Goal: Obtain resource: Download file/media

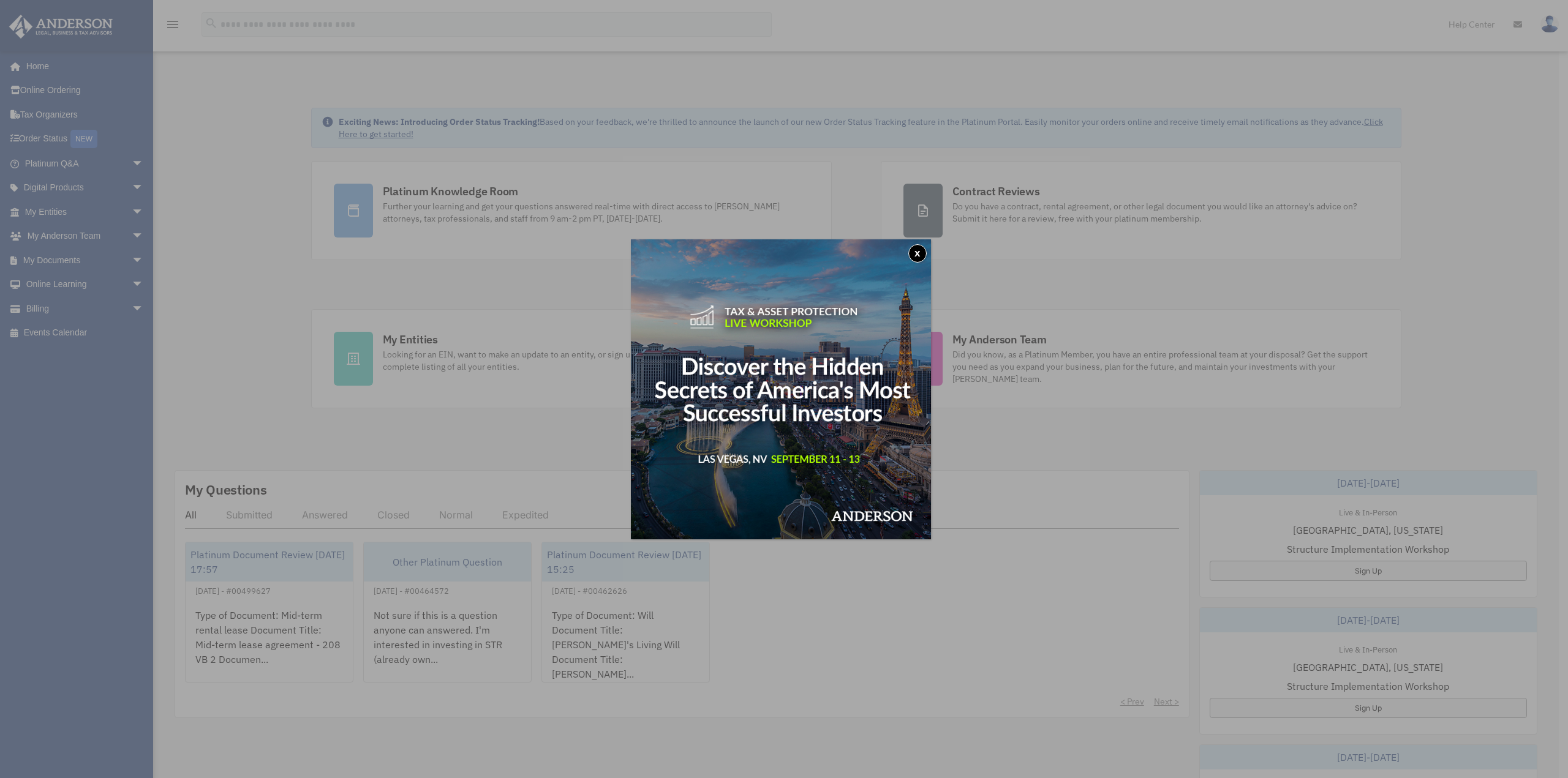
click at [915, 249] on button "x" at bounding box center [917, 253] width 19 height 19
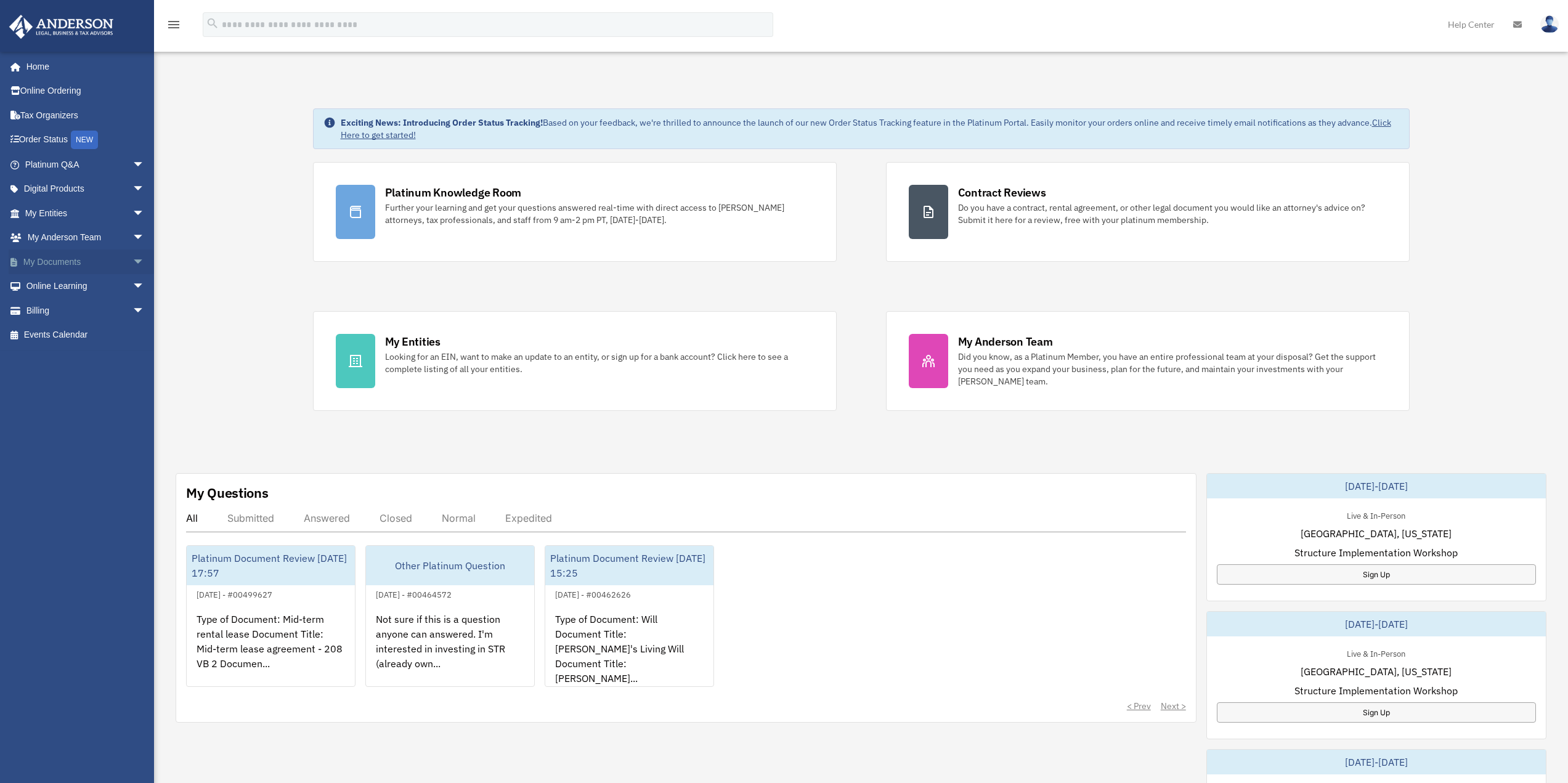
click at [133, 260] on span "arrow_drop_down" at bounding box center [145, 262] width 25 height 25
click at [109, 288] on link "Box" at bounding box center [90, 286] width 146 height 25
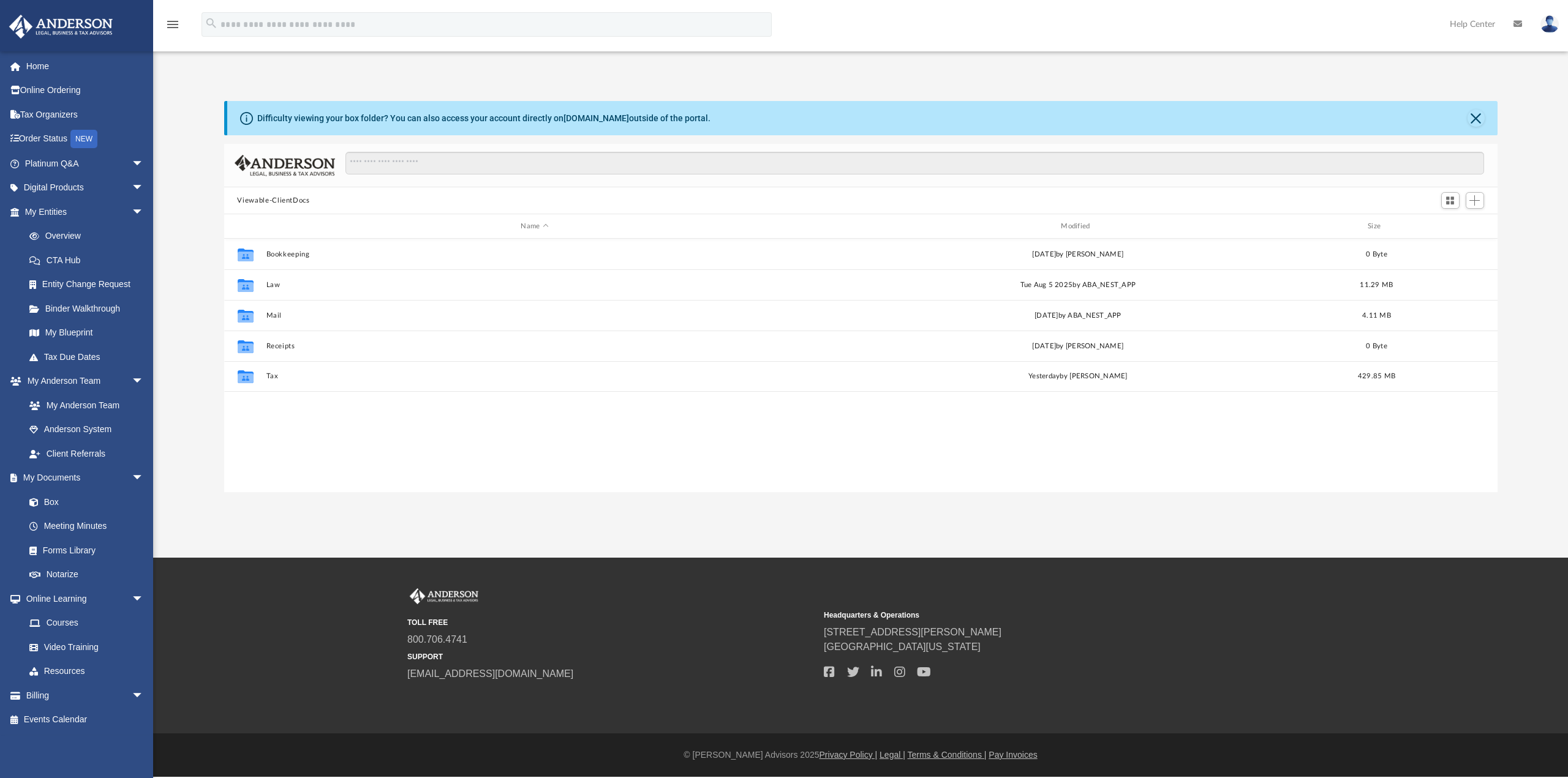
scroll to position [269, 1264]
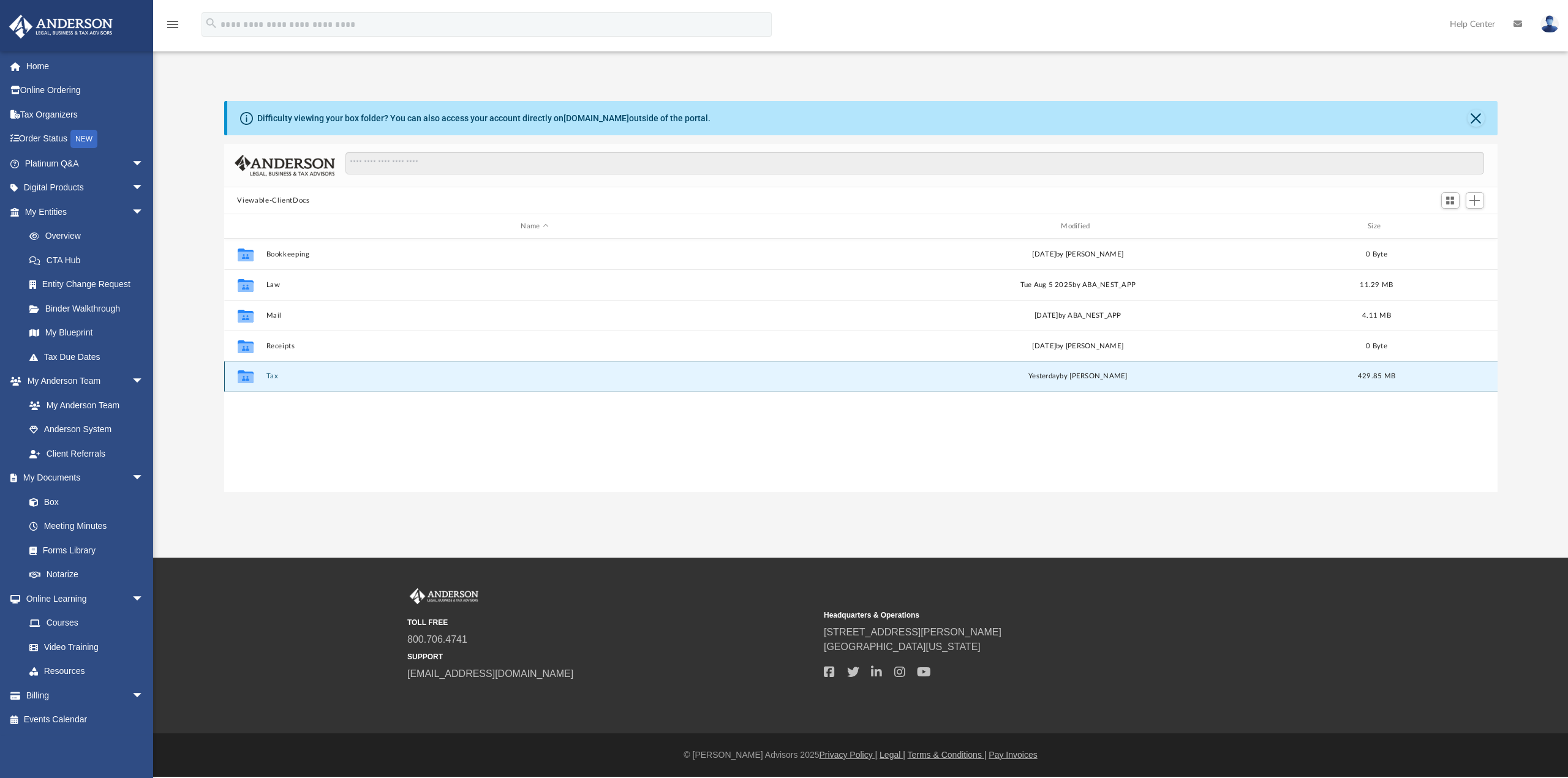
click at [272, 375] on button "Tax" at bounding box center [534, 376] width 538 height 8
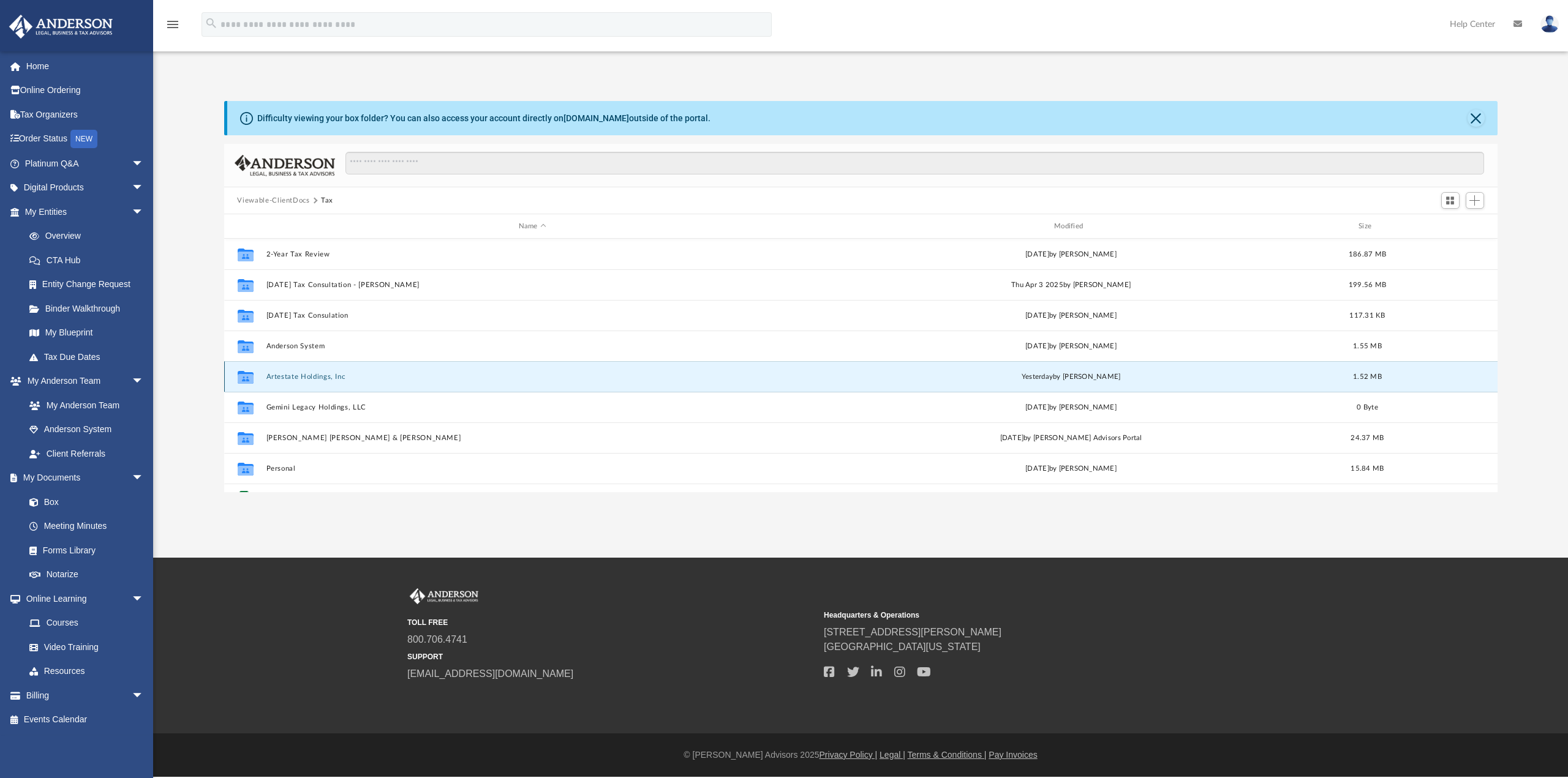
click at [272, 375] on button "Artestate Holdings, Inc" at bounding box center [532, 377] width 533 height 8
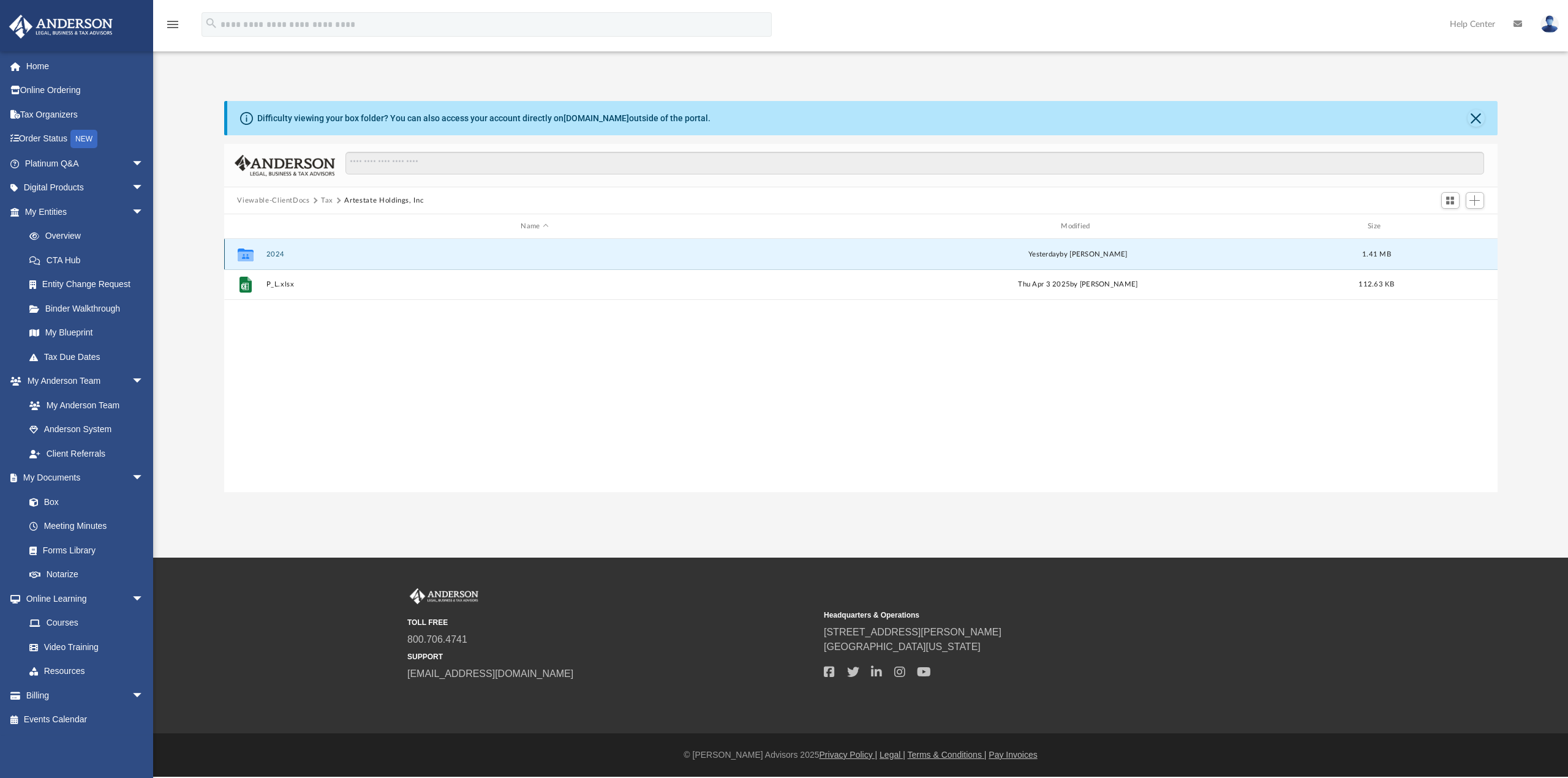
click at [278, 254] on button "2024" at bounding box center [534, 254] width 538 height 8
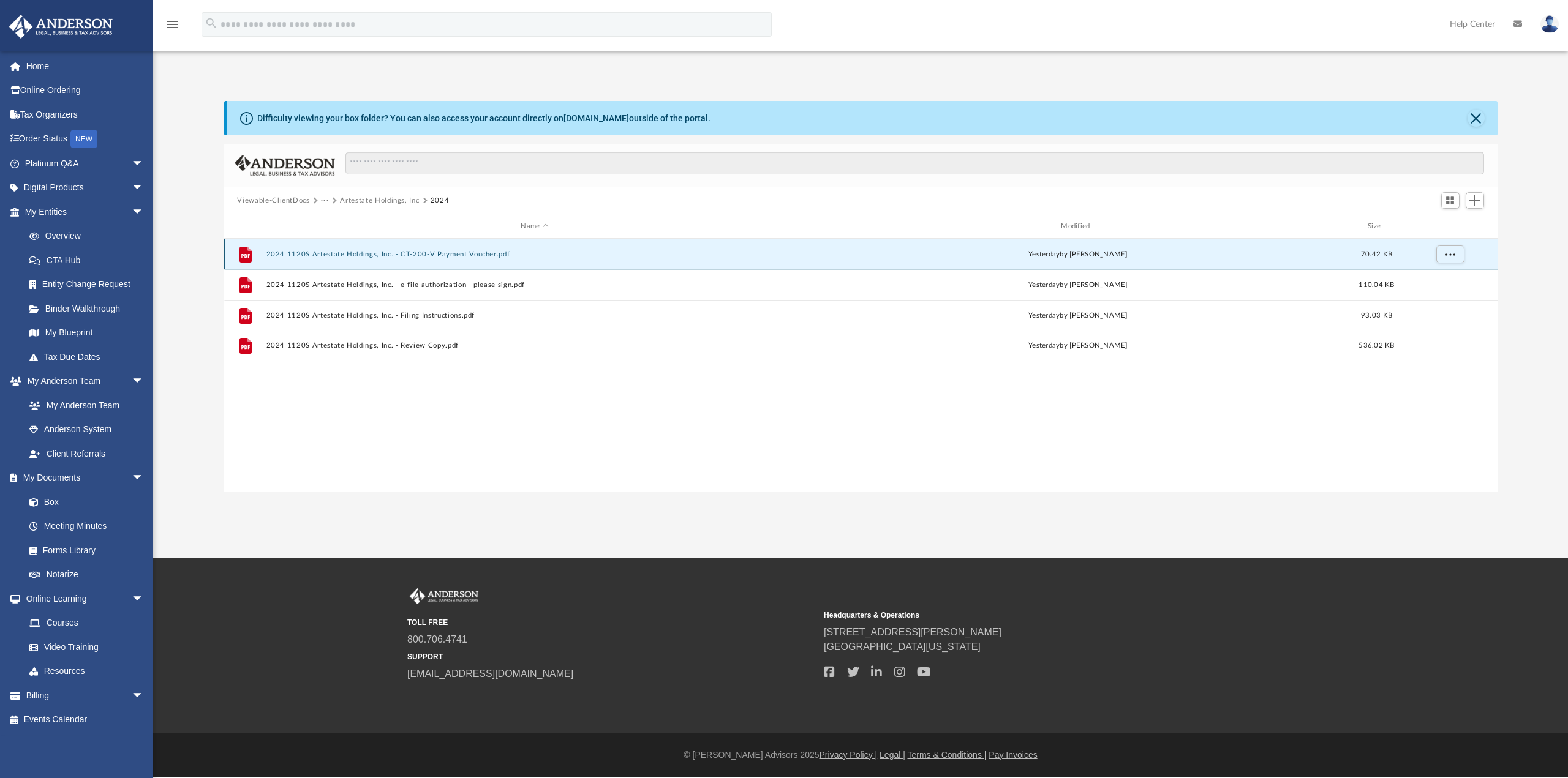
click at [482, 254] on button "2024 1120S Artestate Holdings, Inc. - CT-200-V Payment Voucher.pdf" at bounding box center [534, 254] width 538 height 8
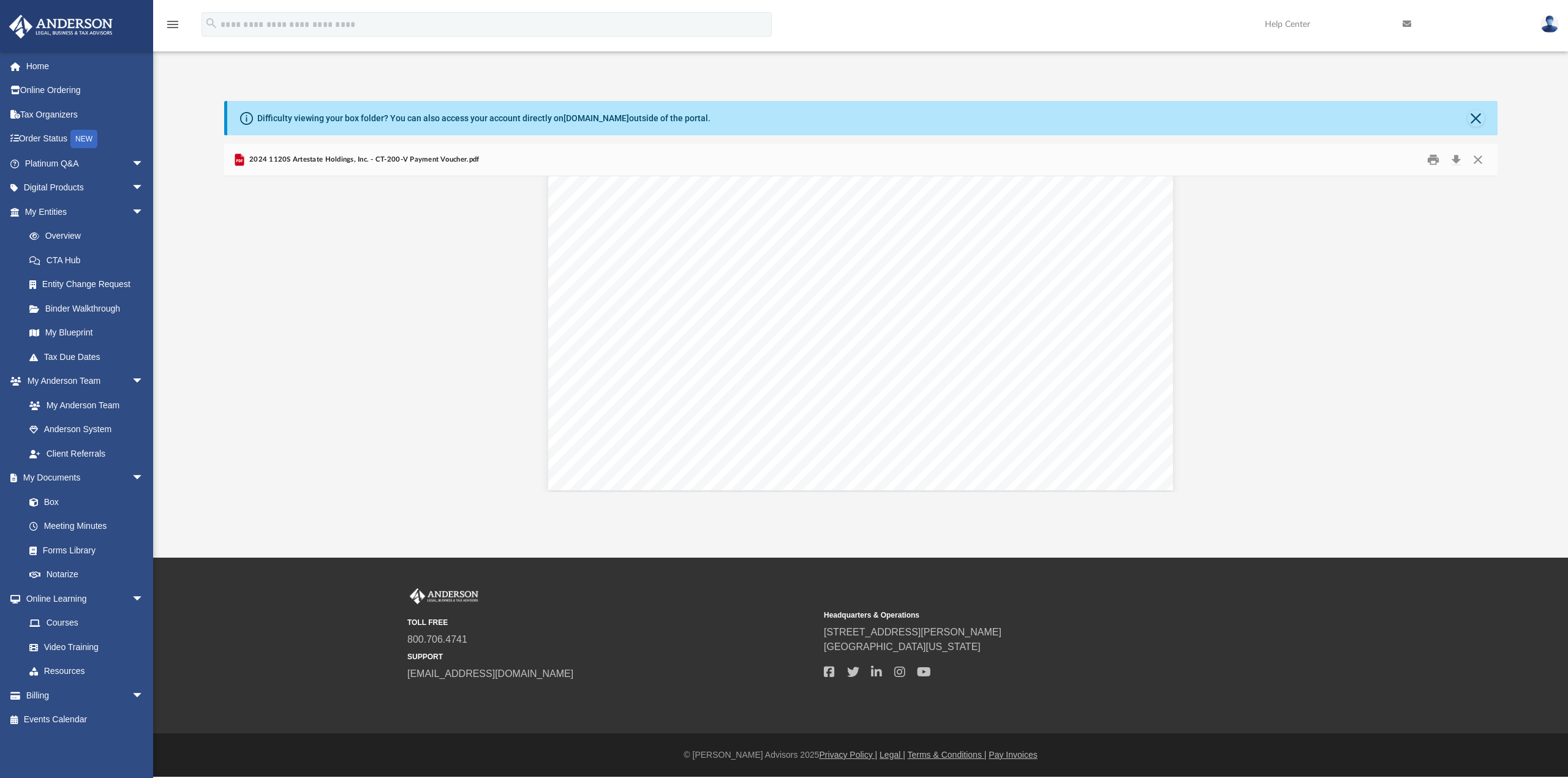
scroll to position [1337, 0]
click at [1483, 155] on button "Close" at bounding box center [1478, 159] width 22 height 19
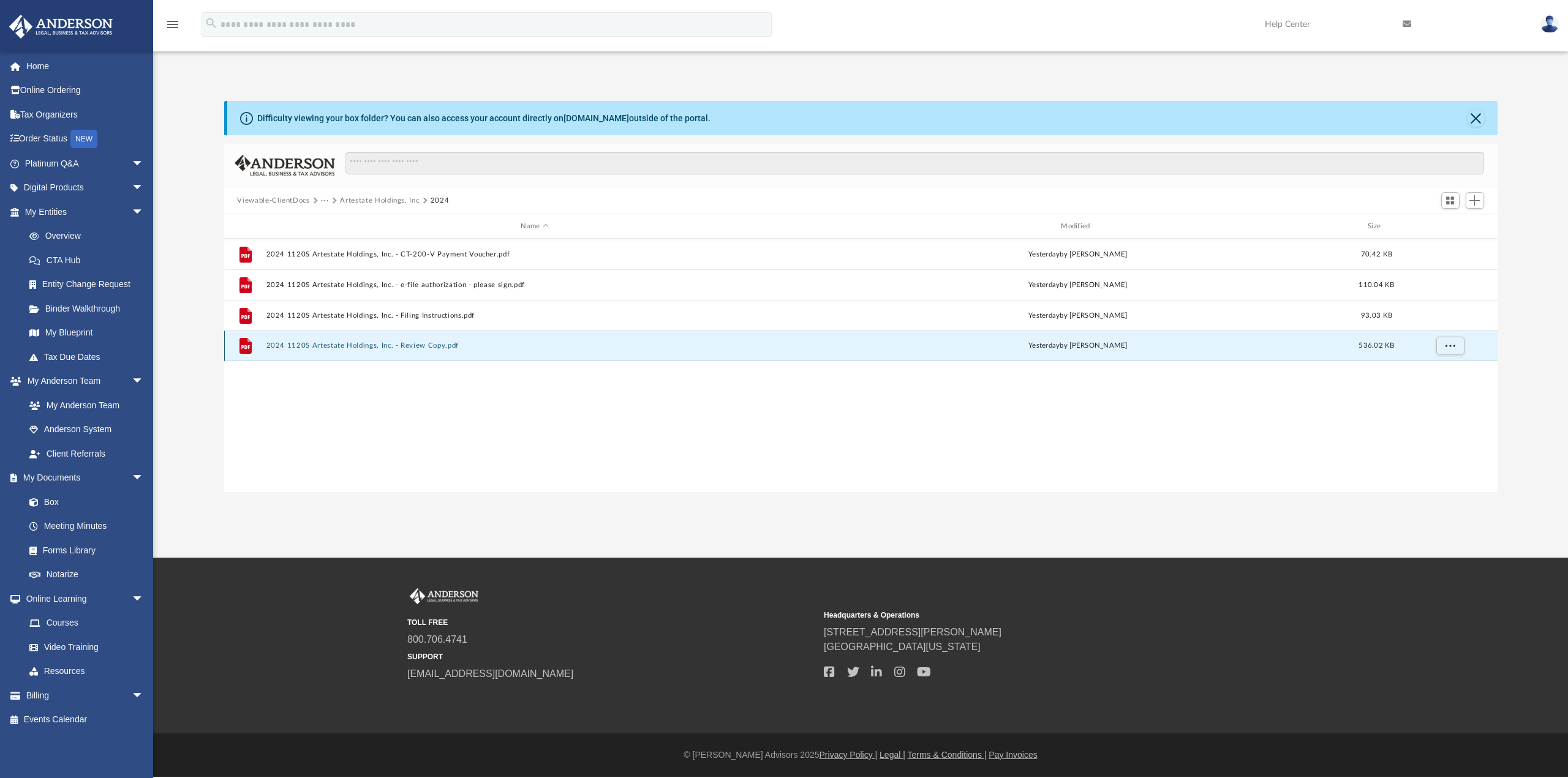
click at [345, 344] on button "2024 1120S Artestate Holdings, Inc. - Review Copy.pdf" at bounding box center [534, 346] width 538 height 8
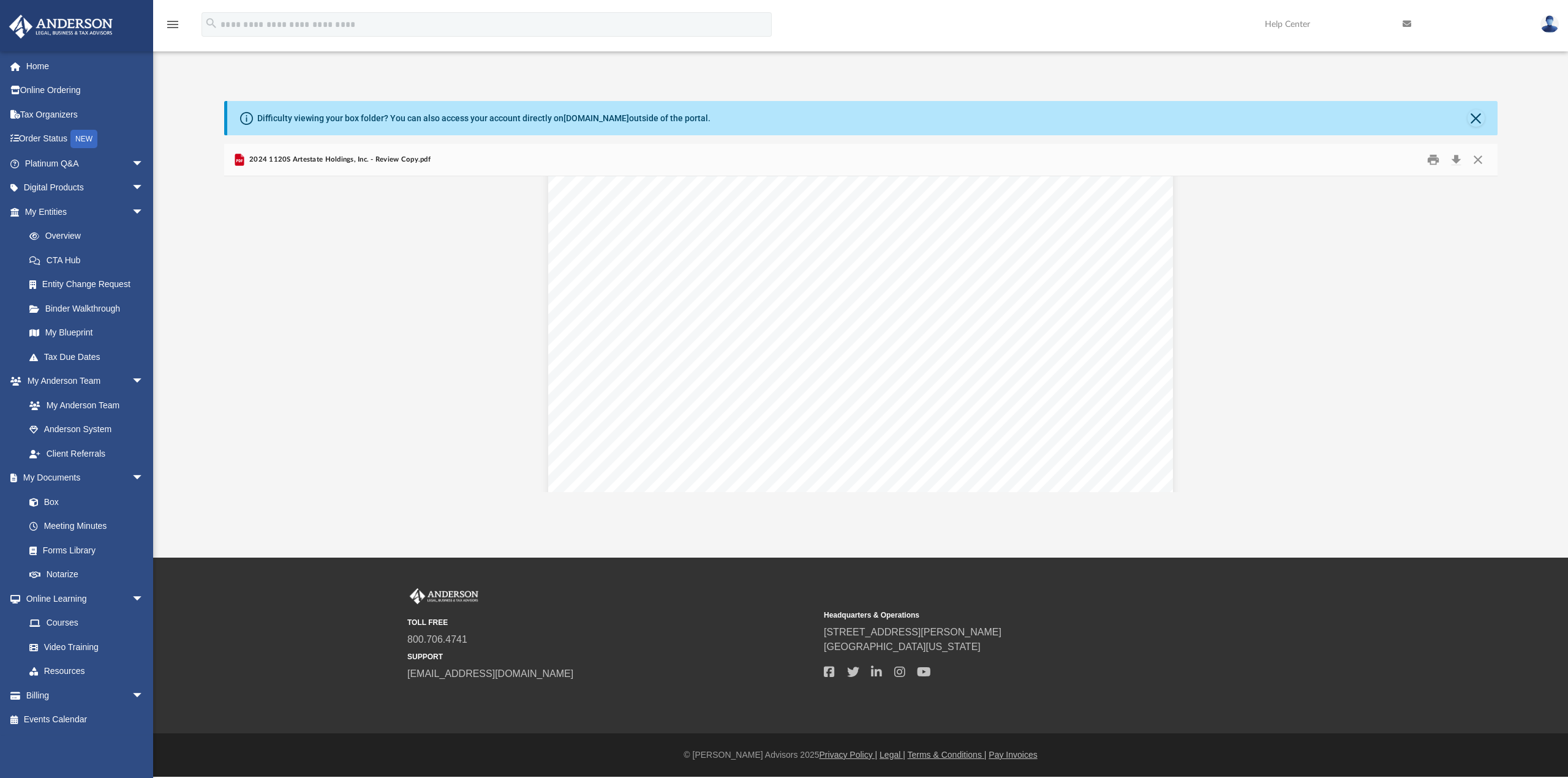
scroll to position [42936, 0]
click at [1478, 158] on button "Close" at bounding box center [1478, 159] width 22 height 19
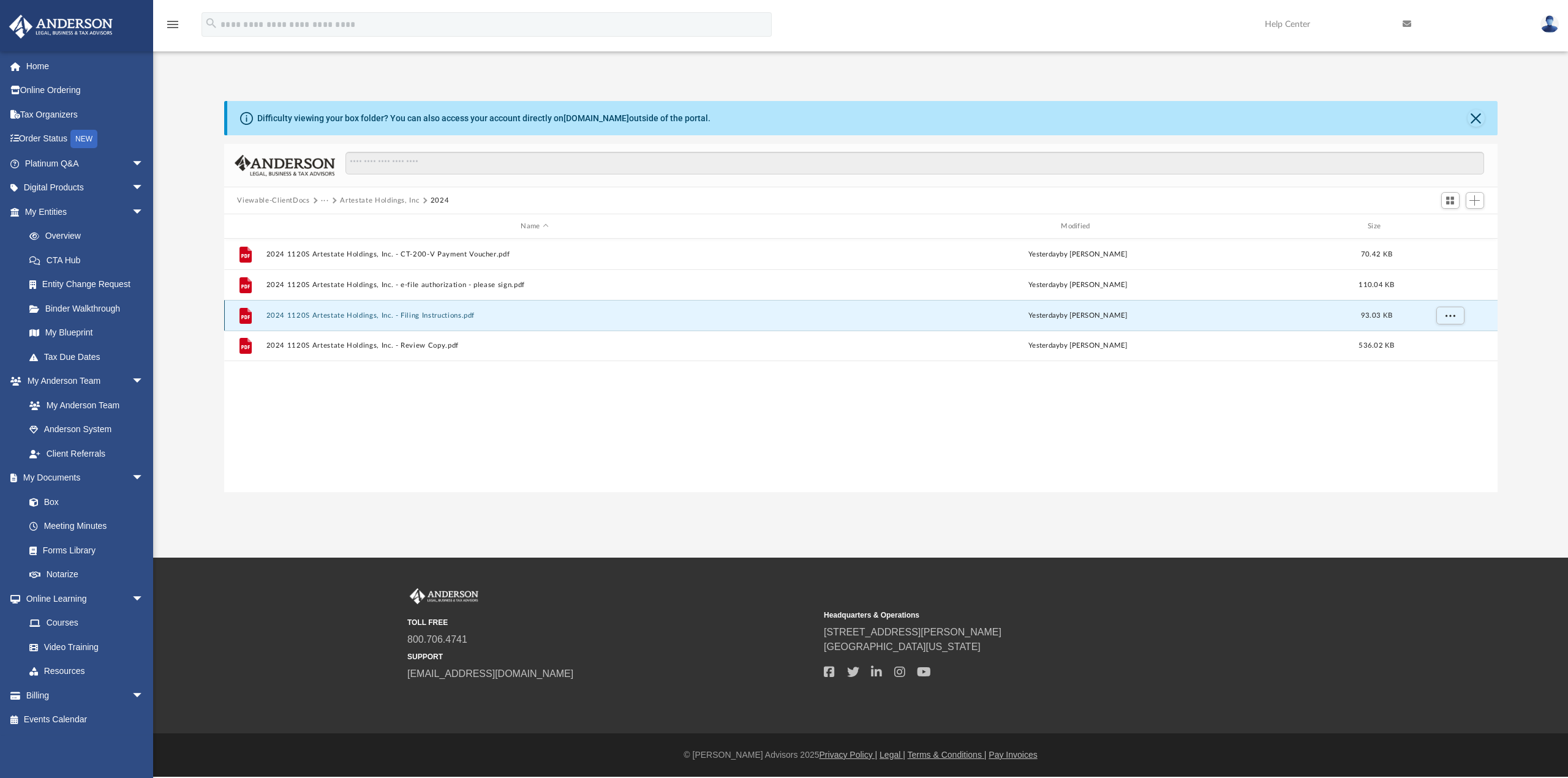
click at [399, 316] on button "2024 1120S Artestate Holdings, Inc. - Filing Instructions.pdf" at bounding box center [534, 315] width 538 height 8
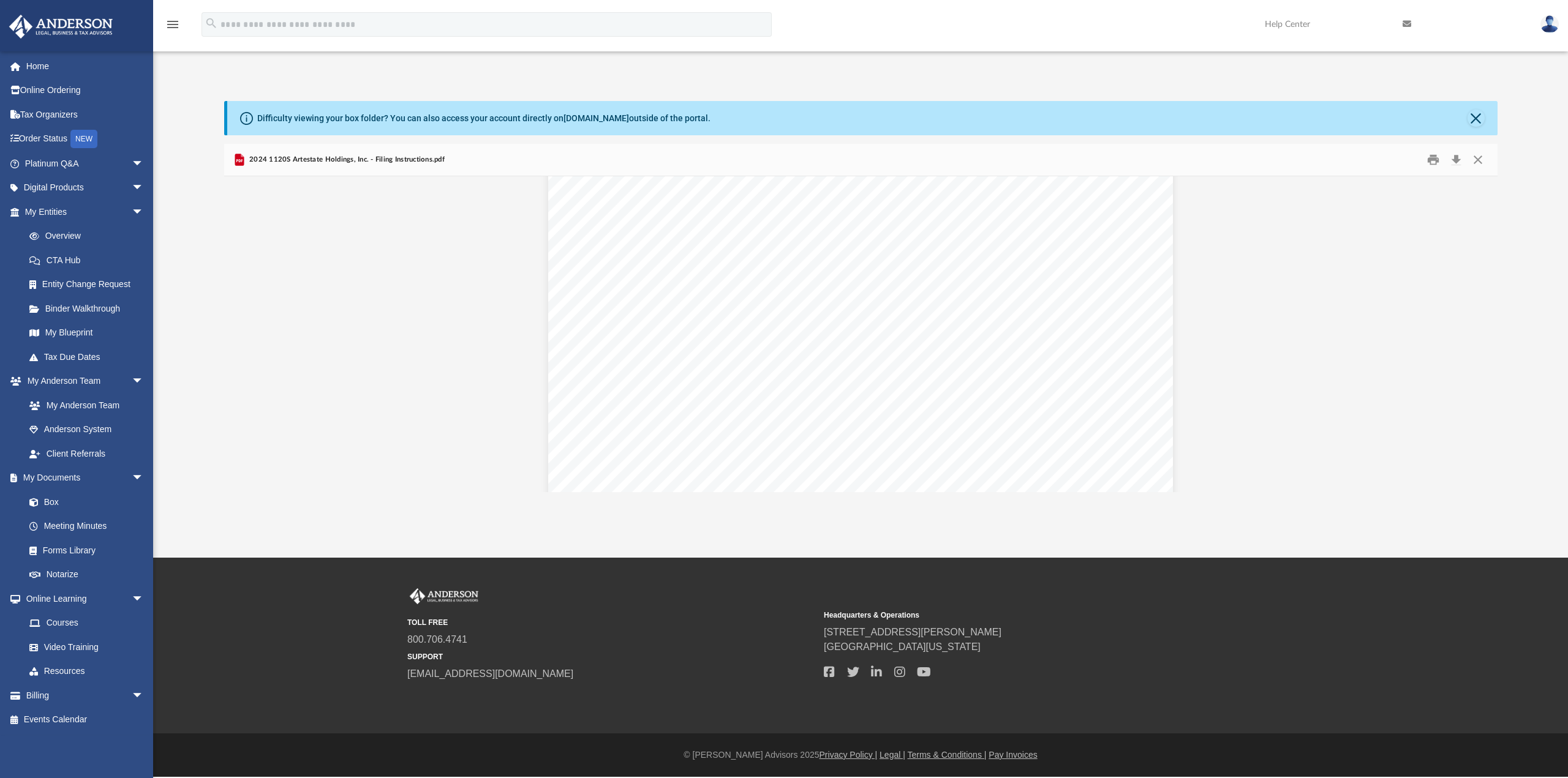
scroll to position [2163, 0]
click at [1476, 159] on button "Close" at bounding box center [1478, 159] width 22 height 19
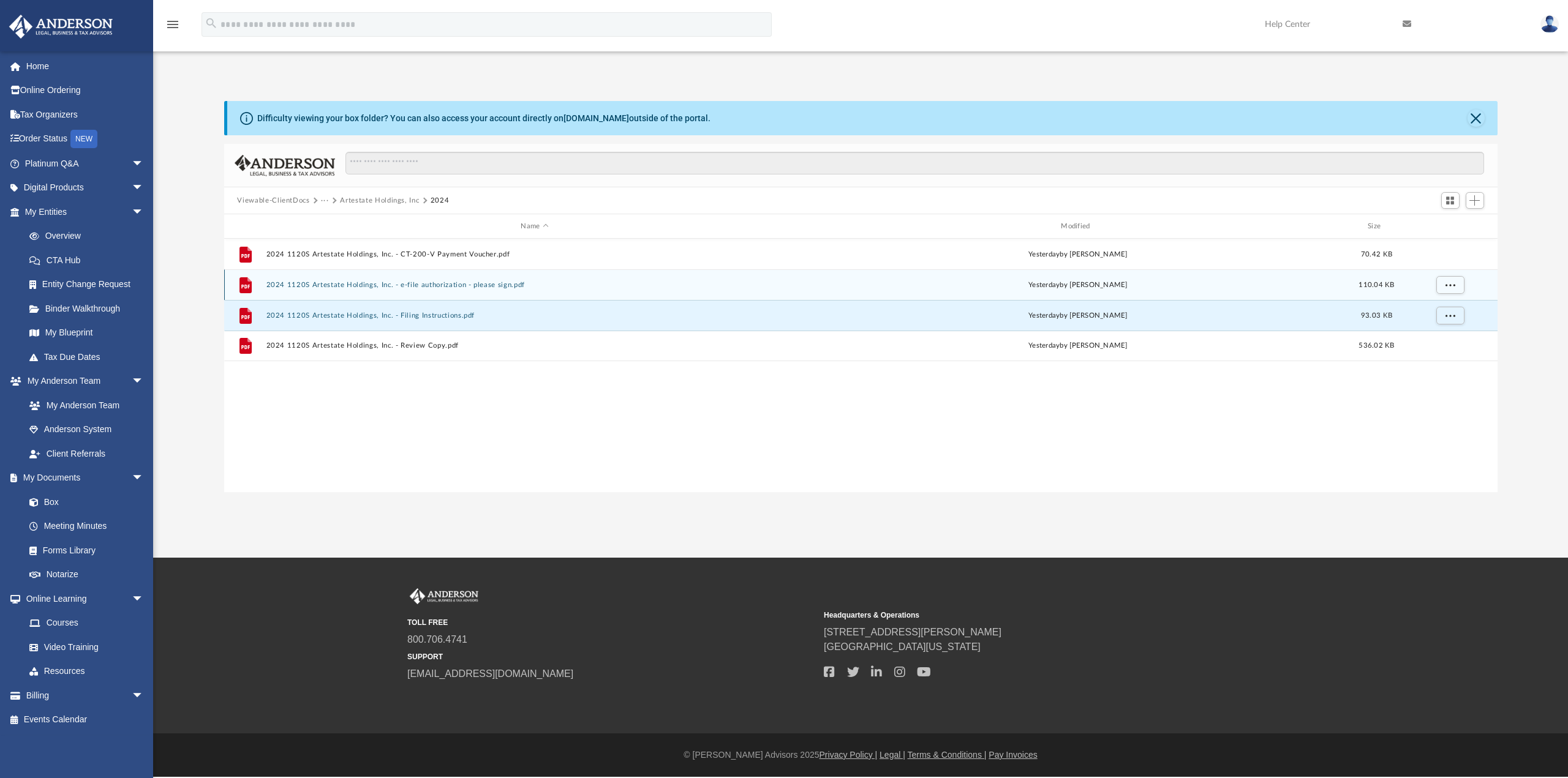
click at [458, 286] on button "2024 1120S Artestate Holdings, Inc. - e-file authorization - please sign.pdf" at bounding box center [534, 285] width 538 height 8
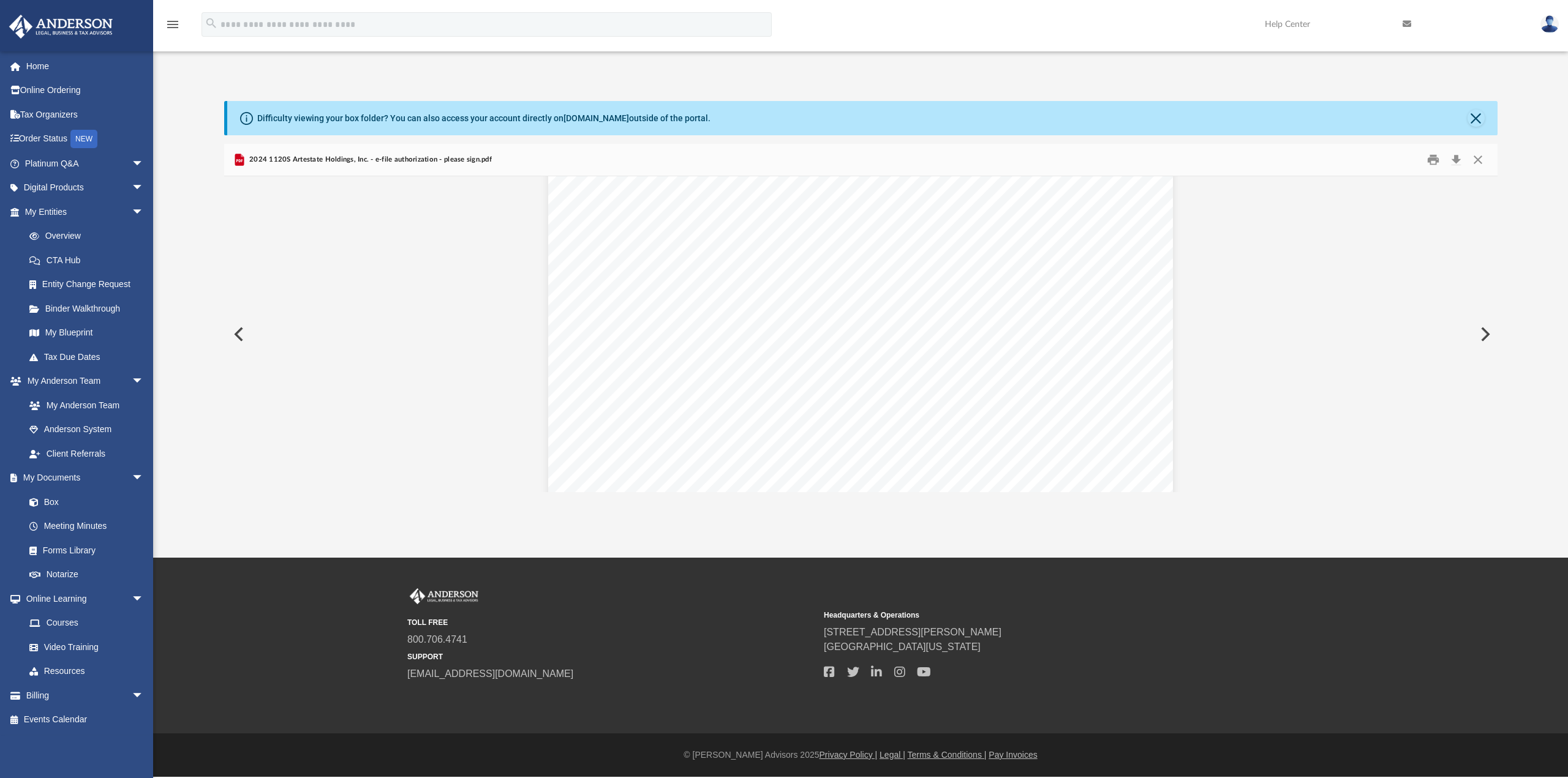
scroll to position [847, 0]
click at [1477, 162] on button "Close" at bounding box center [1478, 159] width 22 height 19
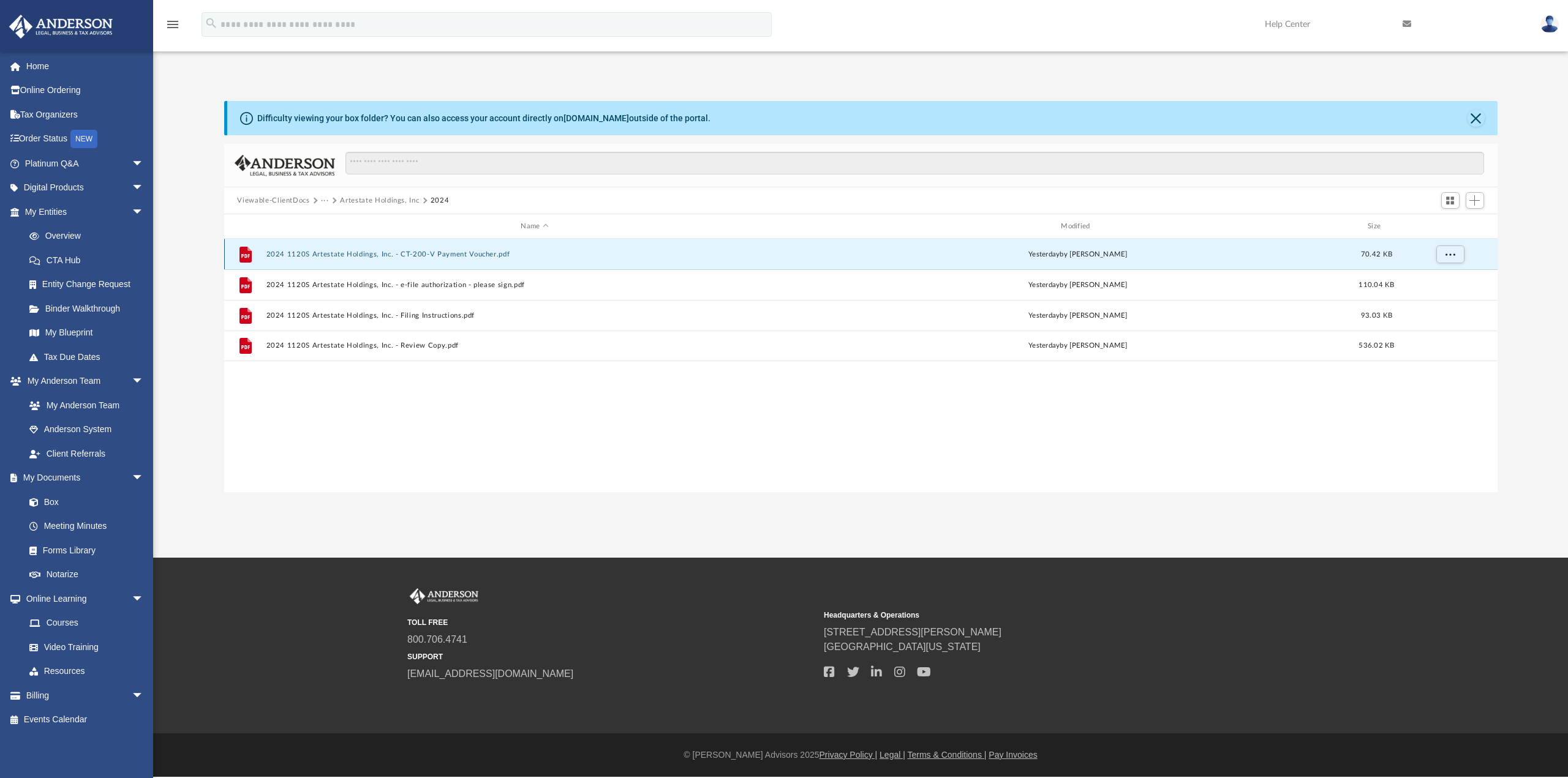
click at [477, 254] on button "2024 1120S Artestate Holdings, Inc. - CT-200-V Payment Voucher.pdf" at bounding box center [534, 254] width 538 height 8
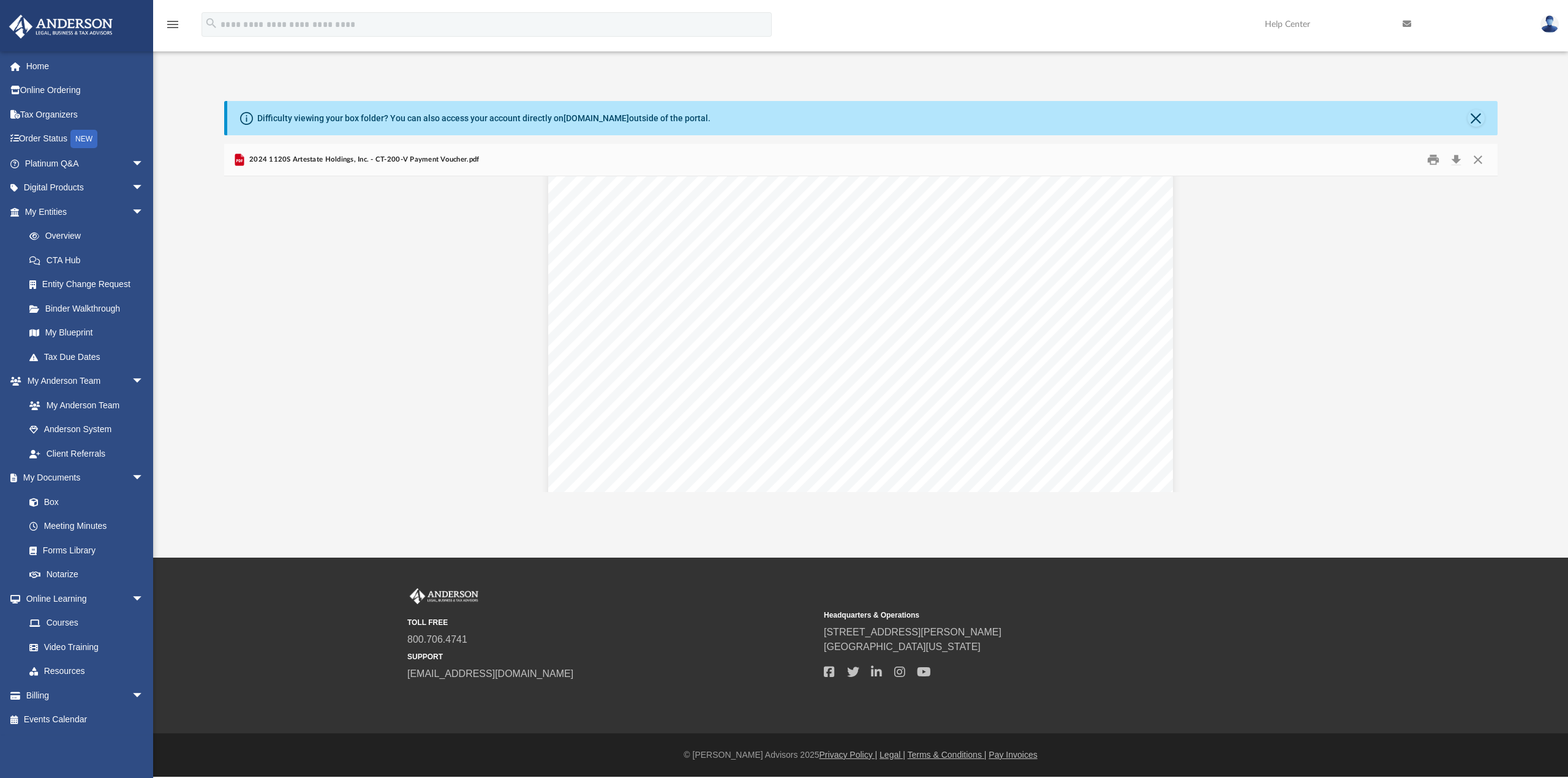
scroll to position [0, 0]
click at [1477, 160] on button "Close" at bounding box center [1478, 159] width 22 height 19
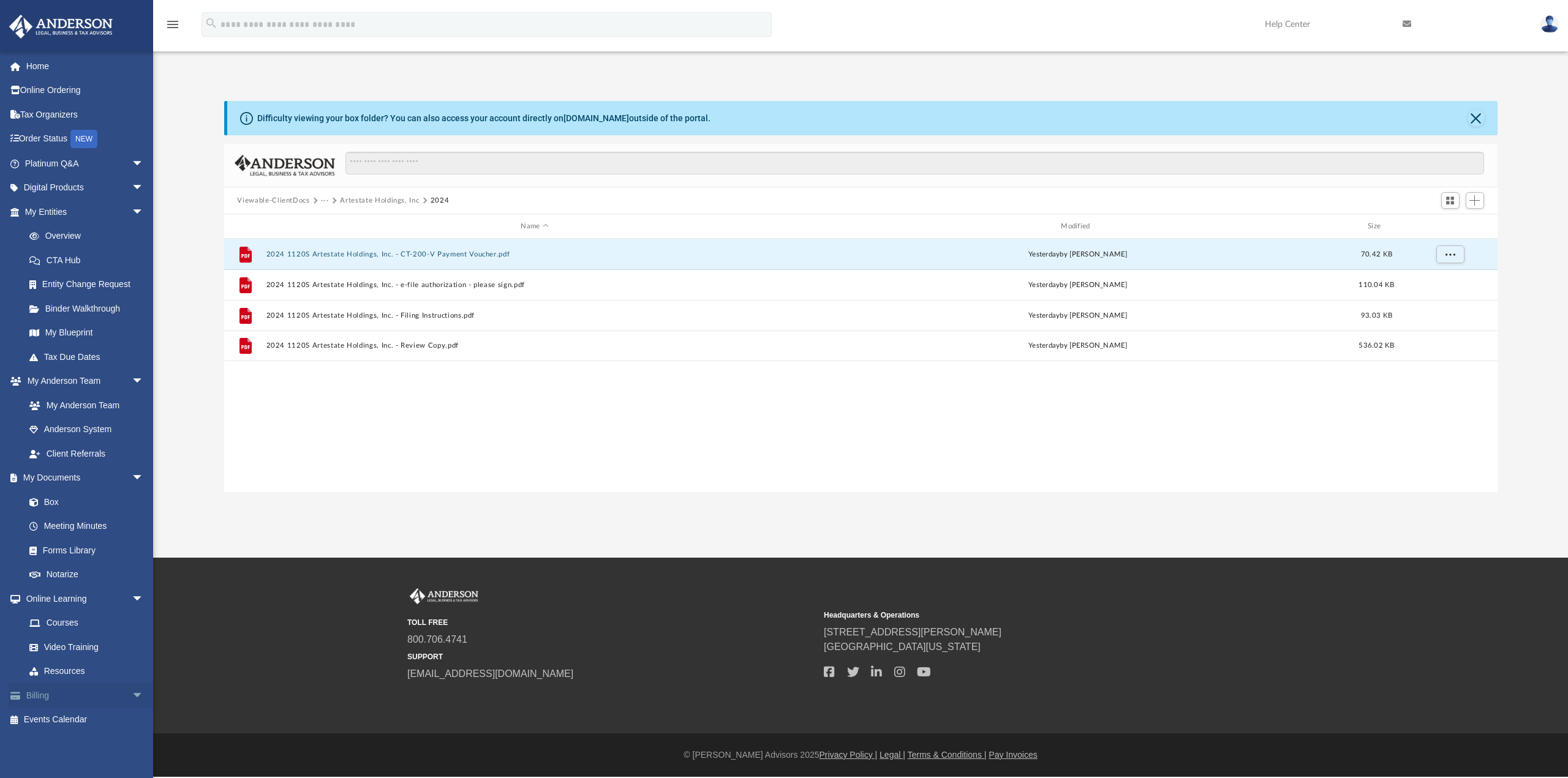
click at [137, 698] on span "arrow_drop_down" at bounding box center [144, 695] width 24 height 25
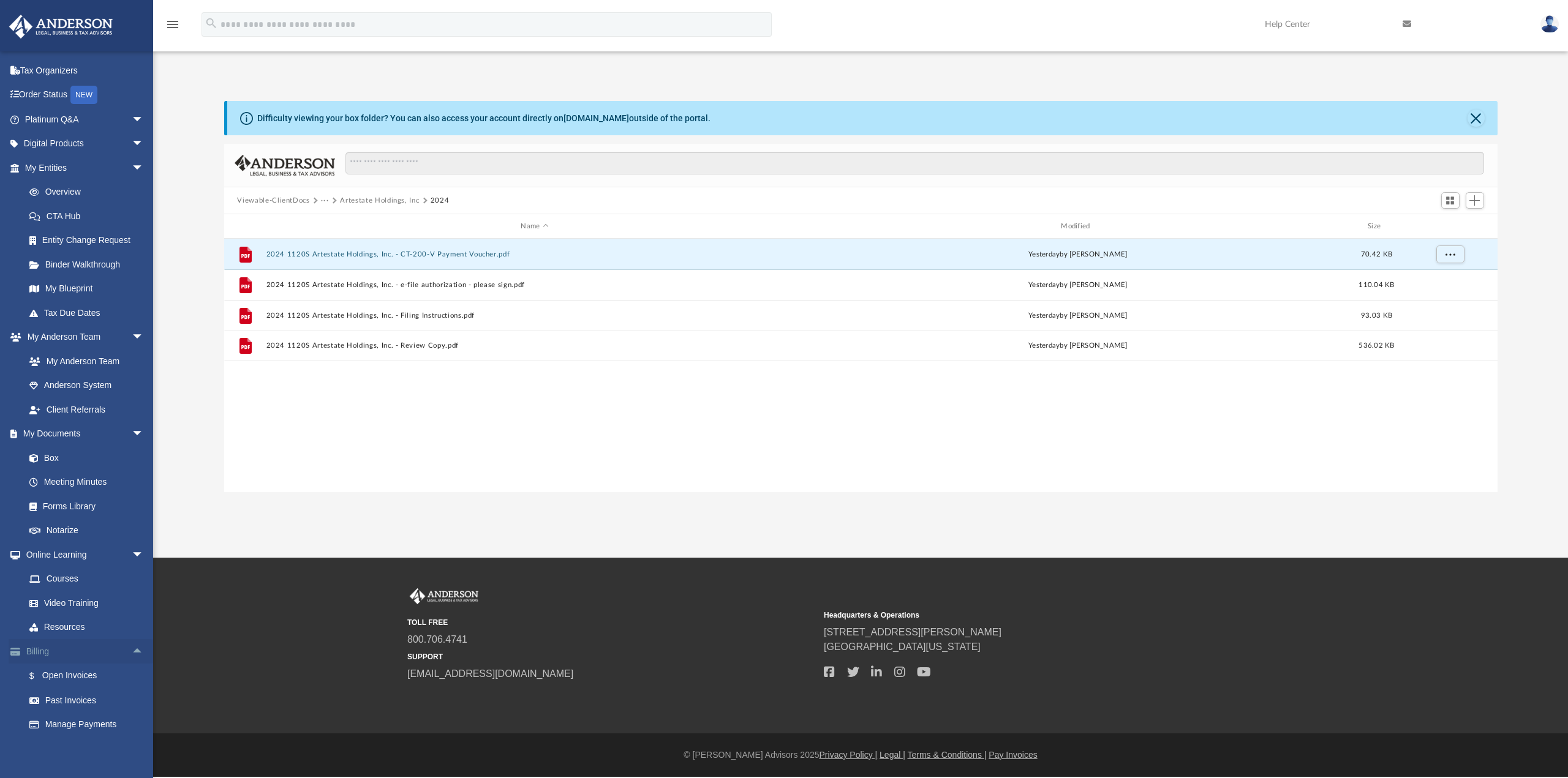
scroll to position [71, 0]
click at [79, 650] on link "$ Open Invoices" at bounding box center [89, 649] width 145 height 25
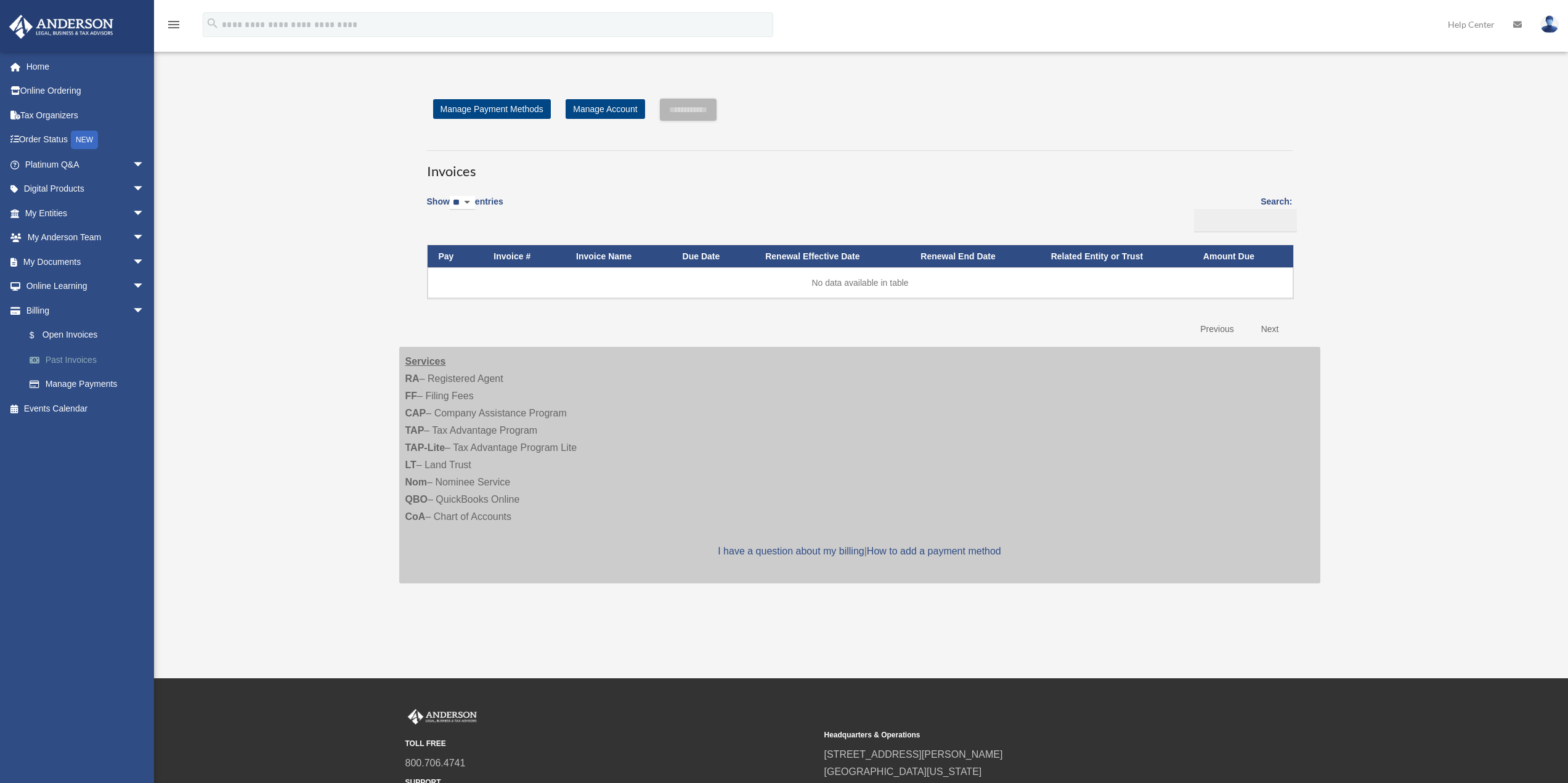
click at [64, 358] on link "Past Invoices" at bounding box center [90, 360] width 146 height 25
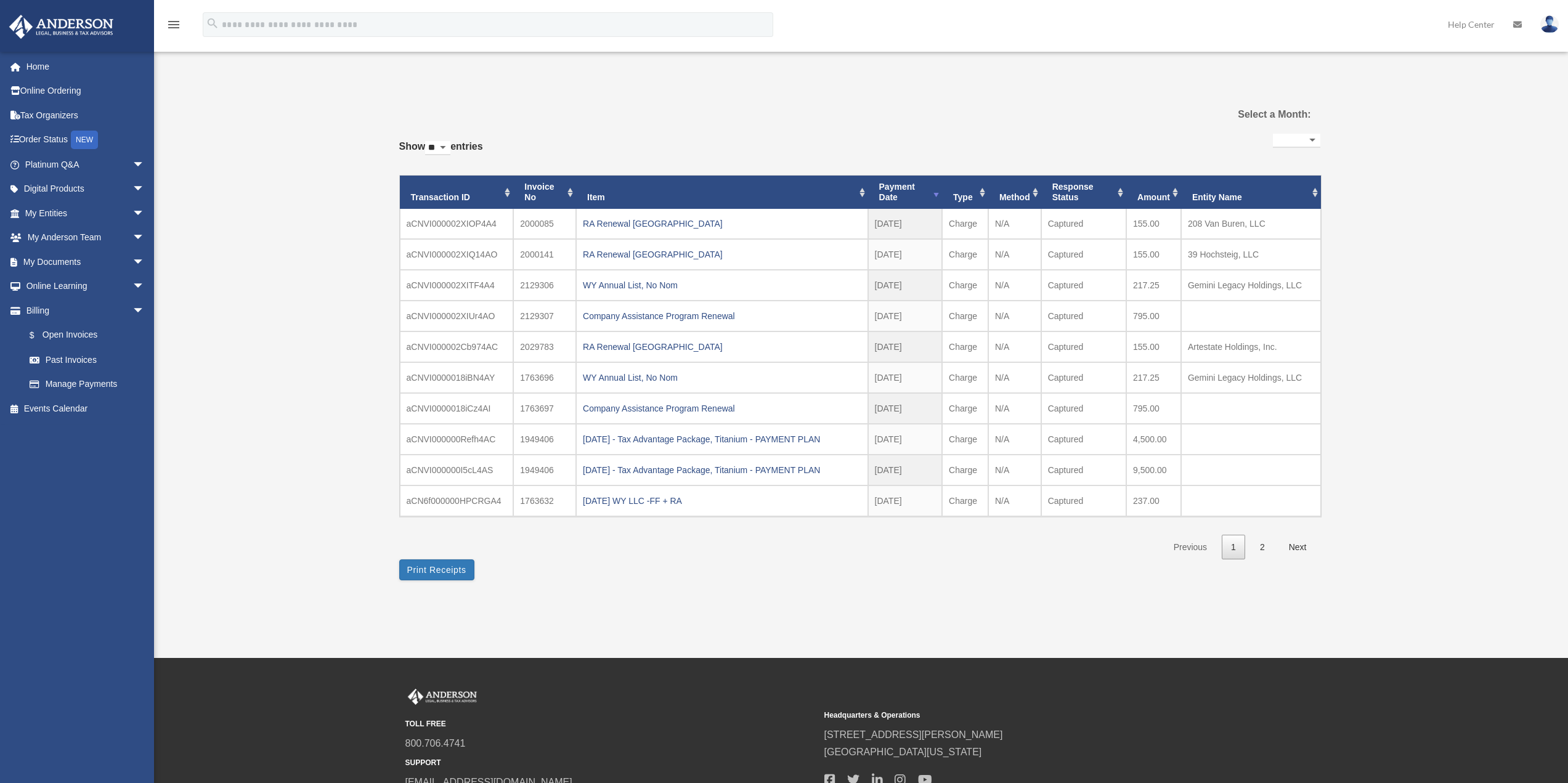
select select
click at [64, 308] on link "Billing arrow_drop_down" at bounding box center [86, 310] width 155 height 25
click at [133, 309] on span "arrow_drop_down" at bounding box center [145, 310] width 25 height 25
